Goal: Task Accomplishment & Management: Use online tool/utility

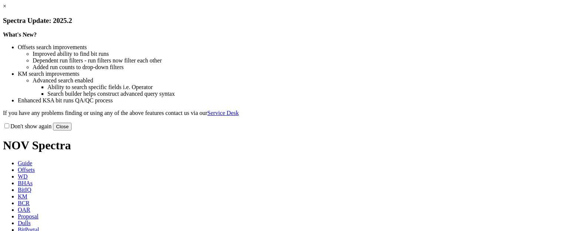
click at [71, 131] on button "Close" at bounding box center [62, 127] width 19 height 8
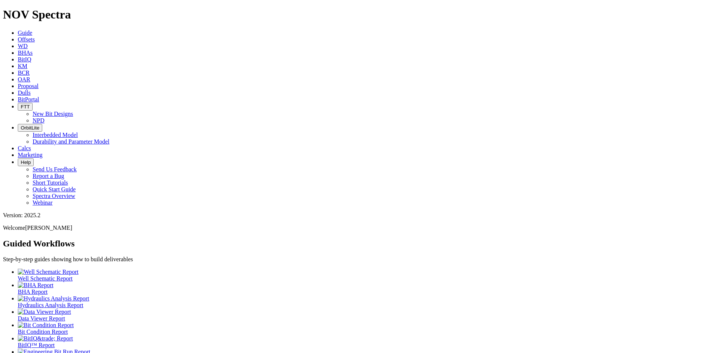
click at [38, 83] on span "Proposal" at bounding box center [28, 86] width 21 height 6
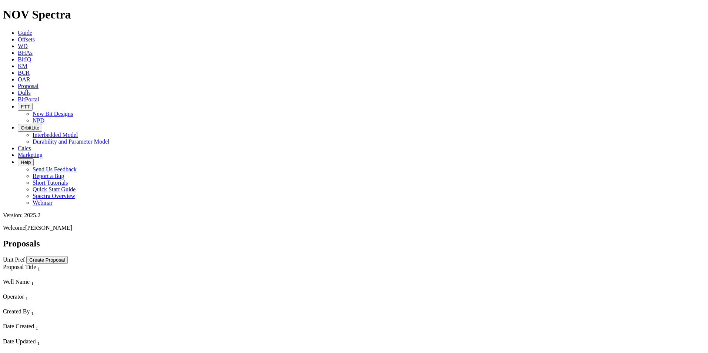
scroll to position [1591, 0]
select select "field"
select select "location"
select select "province"
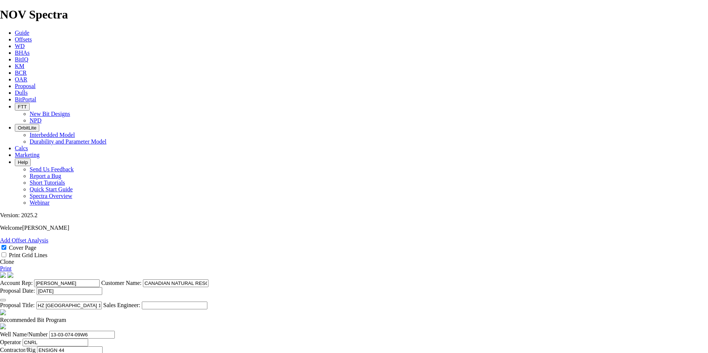
click at [0, 231] on span at bounding box center [0, 262] width 0 height 6
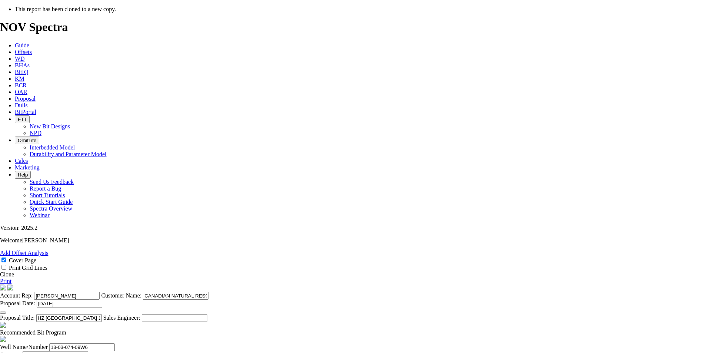
select select "field"
select select "location"
select select "province"
click at [3, 231] on icon "button" at bounding box center [3, 313] width 0 height 0
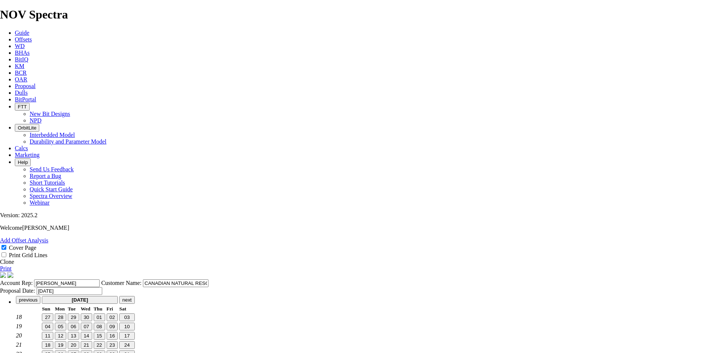
type input "[DATE]"
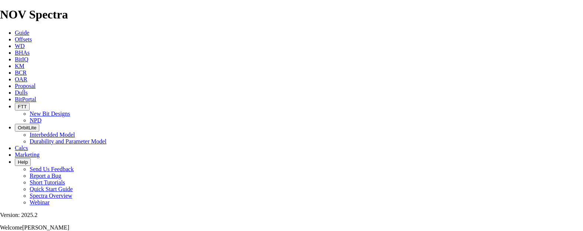
scroll to position [111, 0]
drag, startPoint x: 341, startPoint y: 173, endPoint x: 219, endPoint y: 167, distance: 122.3
drag, startPoint x: 310, startPoint y: 171, endPoint x: 277, endPoint y: 173, distance: 33.0
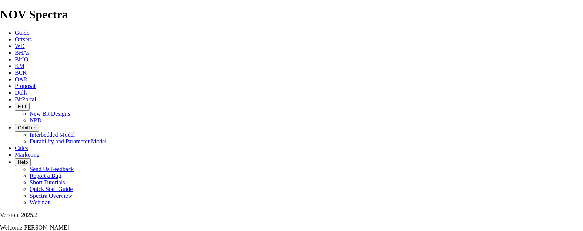
scroll to position [296, 0]
type input "HZ [PERSON_NAME] 06-26-071-07W6 (5 [PERSON_NAME])"
drag, startPoint x: 148, startPoint y: 87, endPoint x: 93, endPoint y: 90, distance: 55.2
paste input "06-26-071-07"
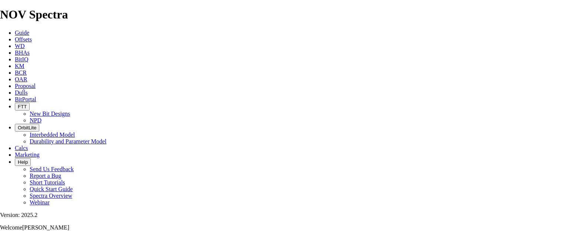
type input "06-26-071-07W6"
type input "ENSIGN 37"
type input "[PERSON_NAME]"
type input "03-04-072-07W6"
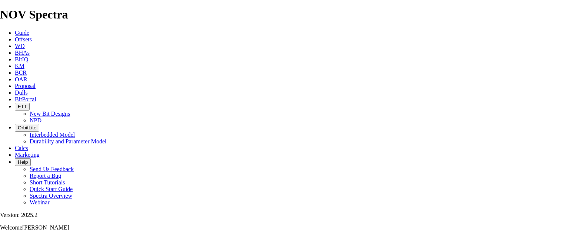
type input "[GEOGRAPHIC_DATA]"
type input "[DATE]"
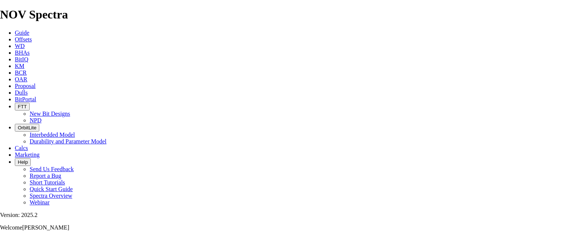
checkbox input "false"
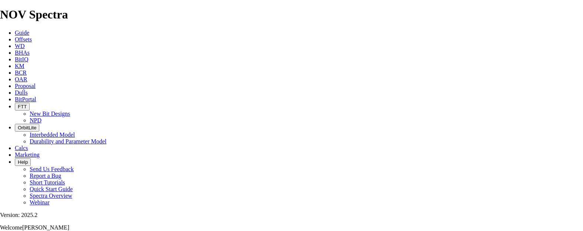
drag, startPoint x: 236, startPoint y: 105, endPoint x: 213, endPoint y: 107, distance: 23.0
type input "100"
drag, startPoint x: 207, startPoint y: 124, endPoint x: 197, endPoint y: 124, distance: 10.0
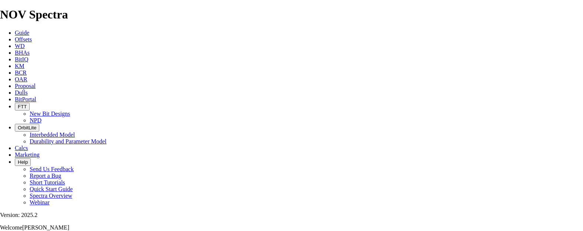
type input "TK63-AM1"
type input "110"
drag, startPoint x: 133, startPoint y: 144, endPoint x: 117, endPoint y: 142, distance: 16.0
type input "3"
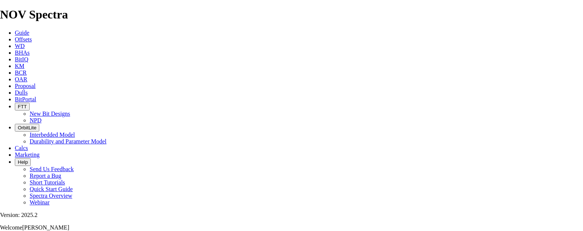
type input "171.5"
type input "TK63-H2"
type input "25"
type input "19250"
type input "25000"
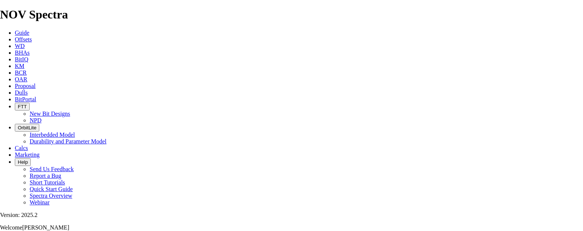
type input "23500"
type input "4"
type input "158.8"
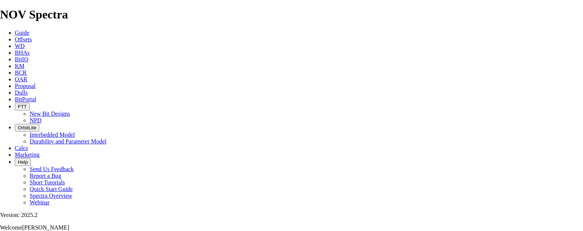
type input "TK63-U2"
type input "30"
type input "18150"
type input "575"
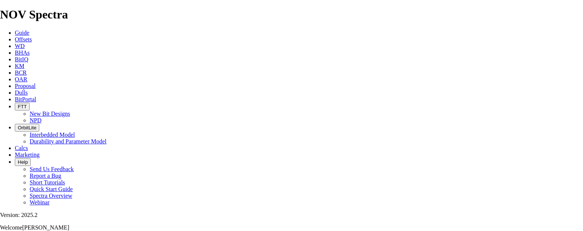
type input "575"
type input "5.75"
type input "1912"
type input "1337"
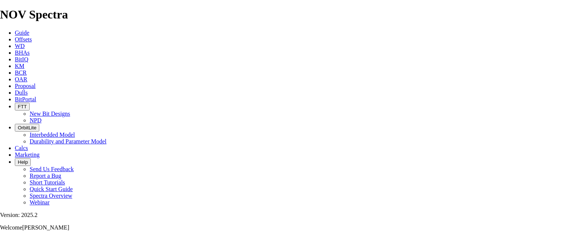
drag, startPoint x: 297, startPoint y: 121, endPoint x: 380, endPoint y: 118, distance: 83.0
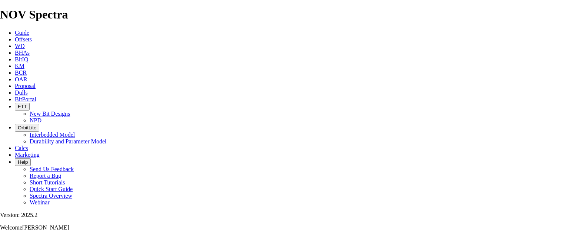
type input "12.155"
type input "2421"
type input "509"
type input "20.36"
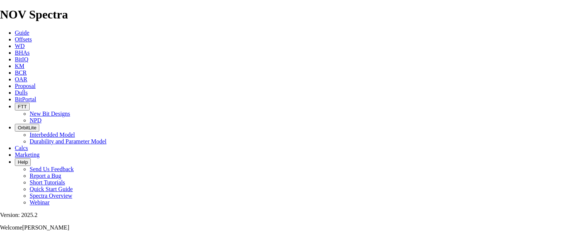
type input "6617"
type input "4196"
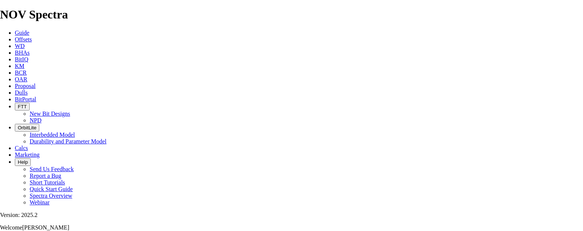
drag, startPoint x: 300, startPoint y: 159, endPoint x: 432, endPoint y: 156, distance: 132.2
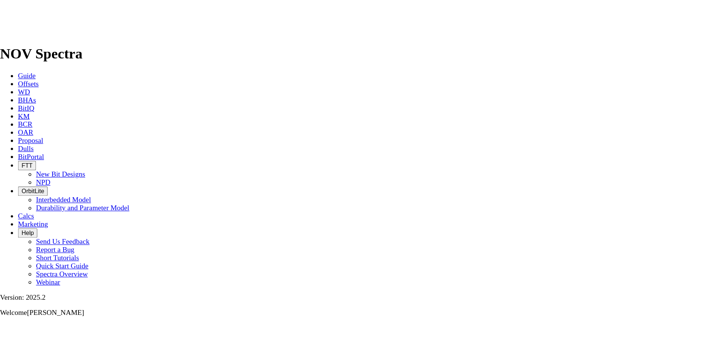
scroll to position [0, 0]
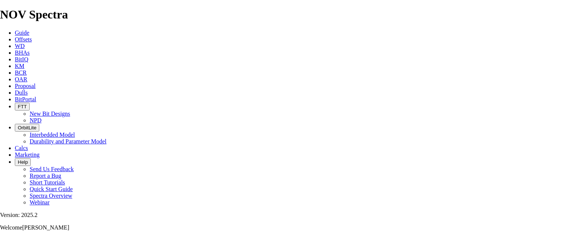
type input "139.867"
type input "30"
type input "22500"
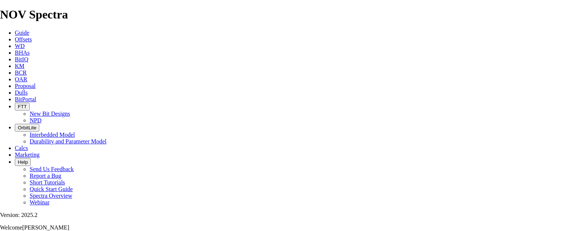
type input "20000"
type input "TKE63-AM1"
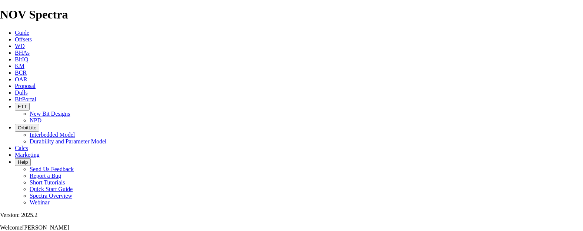
type input "TKC63-U2"
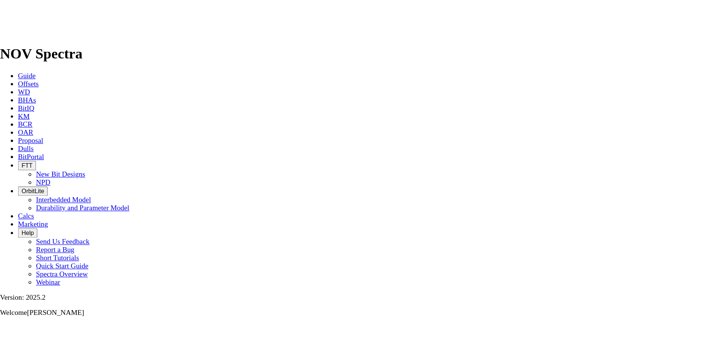
scroll to position [311, 0]
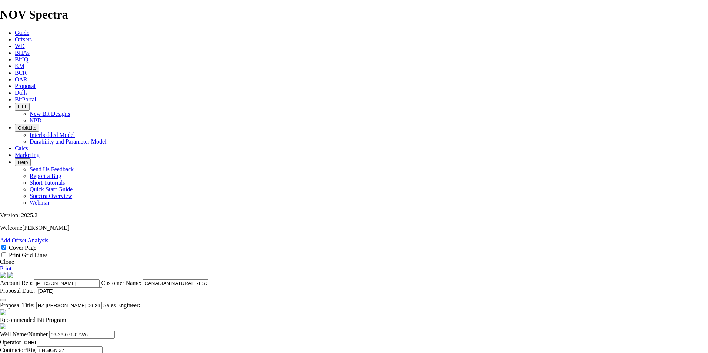
click at [11, 231] on link "Print" at bounding box center [5, 268] width 11 height 6
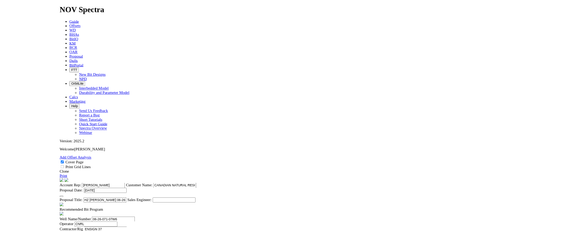
scroll to position [200, 0]
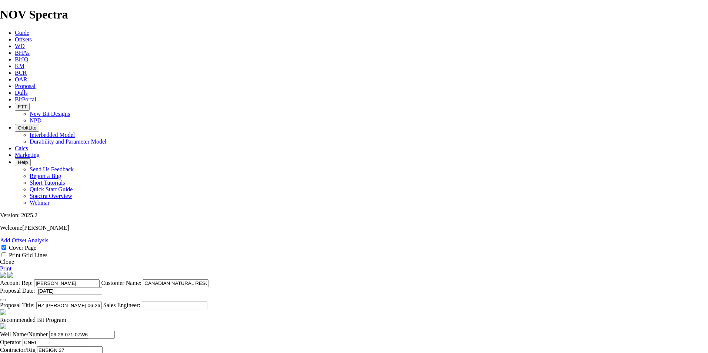
click at [11, 231] on link "Print" at bounding box center [5, 268] width 11 height 6
